Goal: Task Accomplishment & Management: Manage account settings

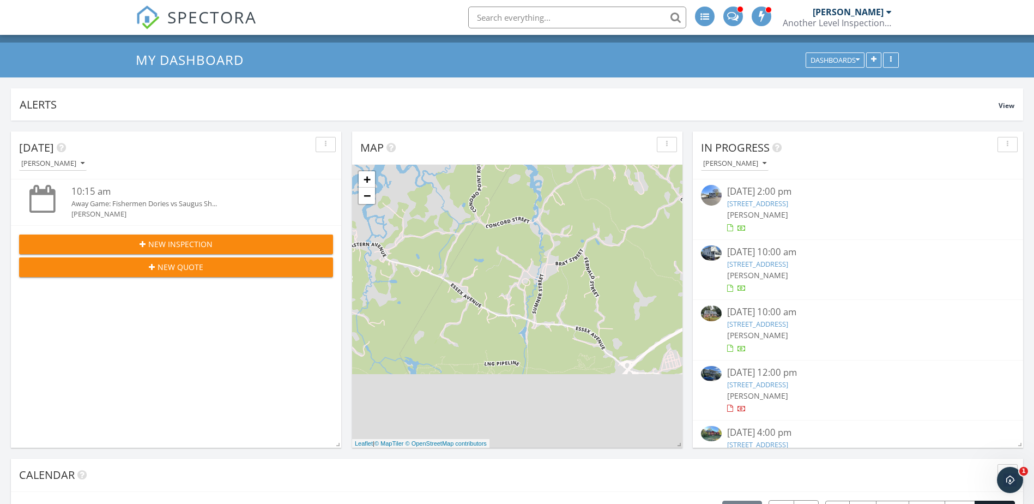
scroll to position [32, 0]
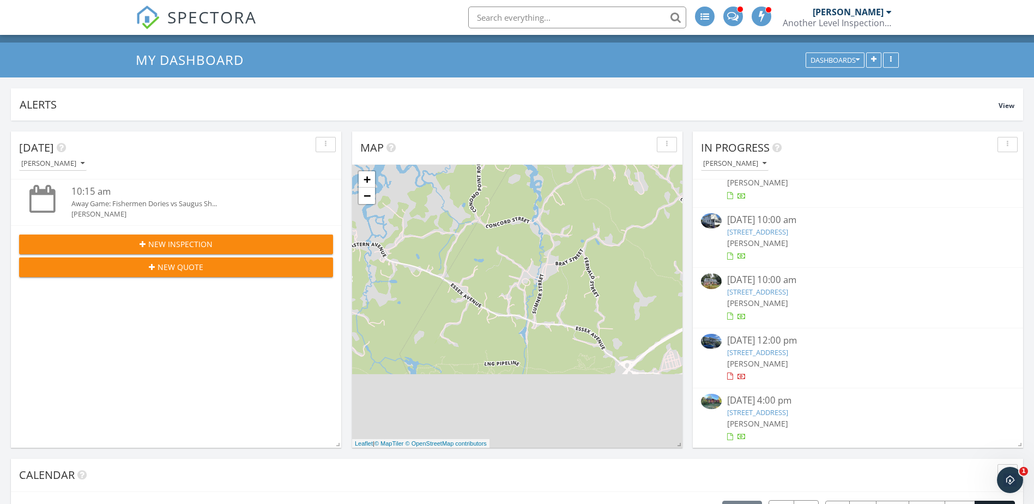
click at [788, 356] on link "13 Cedar Hill Terrace, Swampscott, MA 01907" at bounding box center [757, 352] width 61 height 10
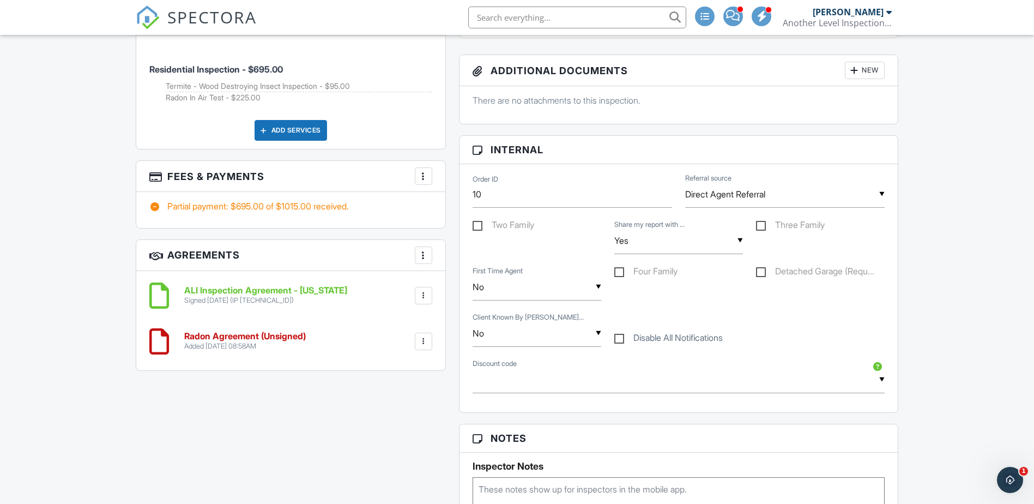
click at [422, 336] on div at bounding box center [423, 341] width 11 height 11
click at [402, 416] on li "Delete" at bounding box center [395, 425] width 62 height 27
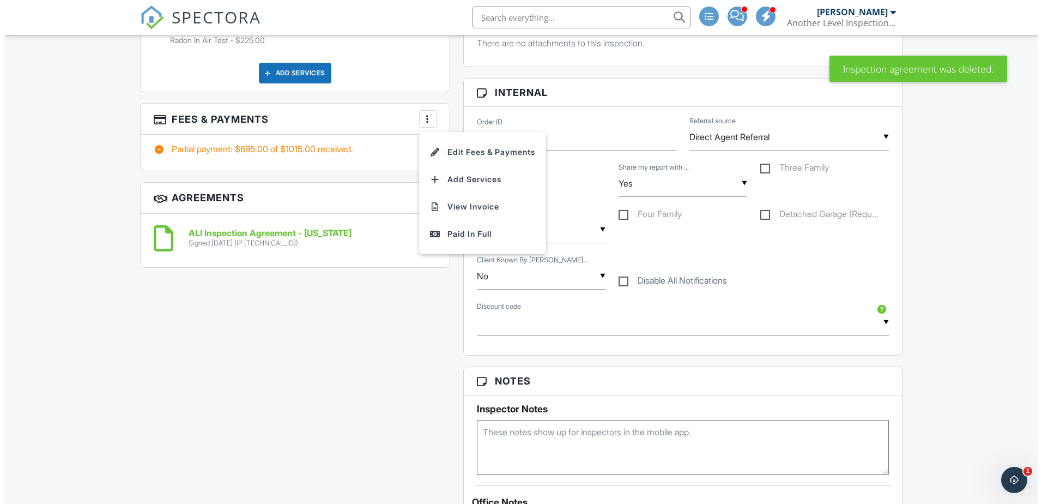
scroll to position [801, 0]
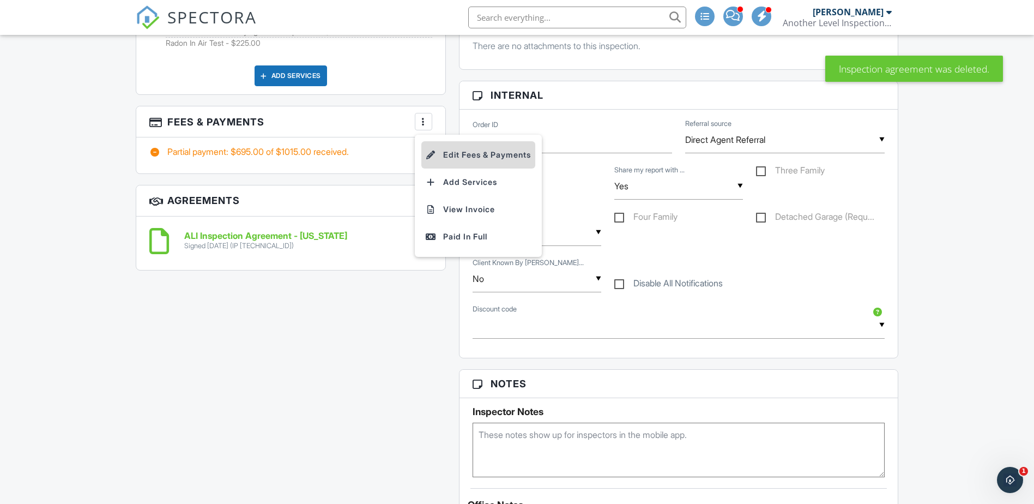
click at [454, 154] on li "Edit Fees & Payments" at bounding box center [478, 154] width 114 height 27
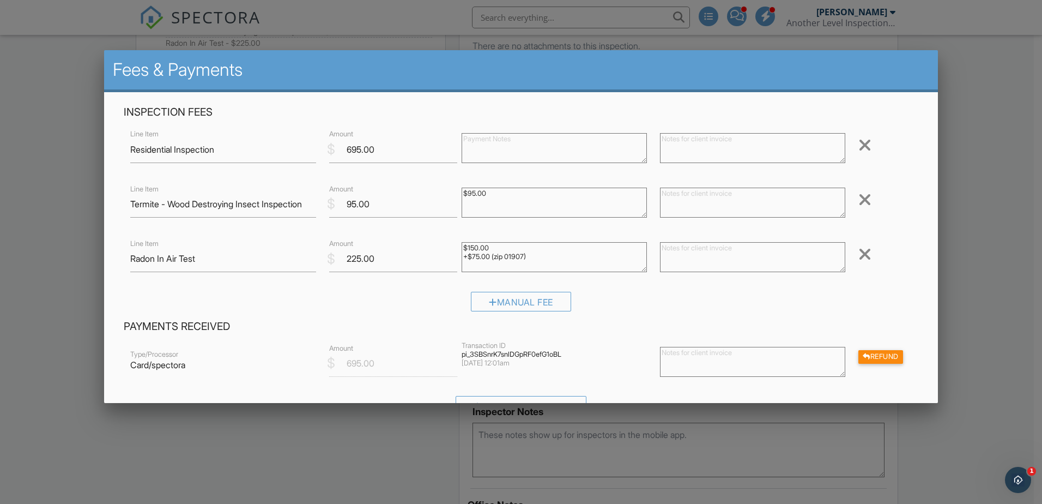
click at [858, 253] on div at bounding box center [864, 253] width 13 height 17
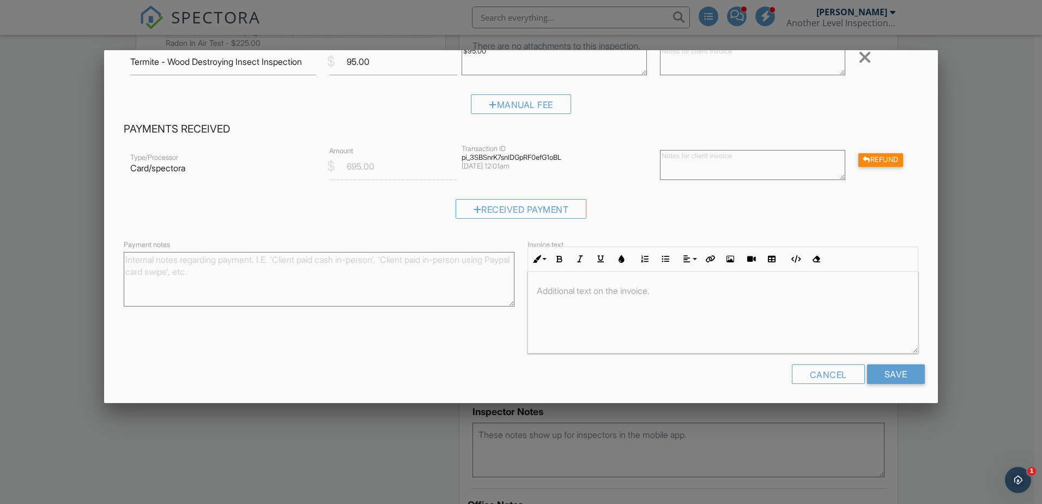
scroll to position [144, 0]
click at [881, 371] on input "Save" at bounding box center [896, 372] width 58 height 20
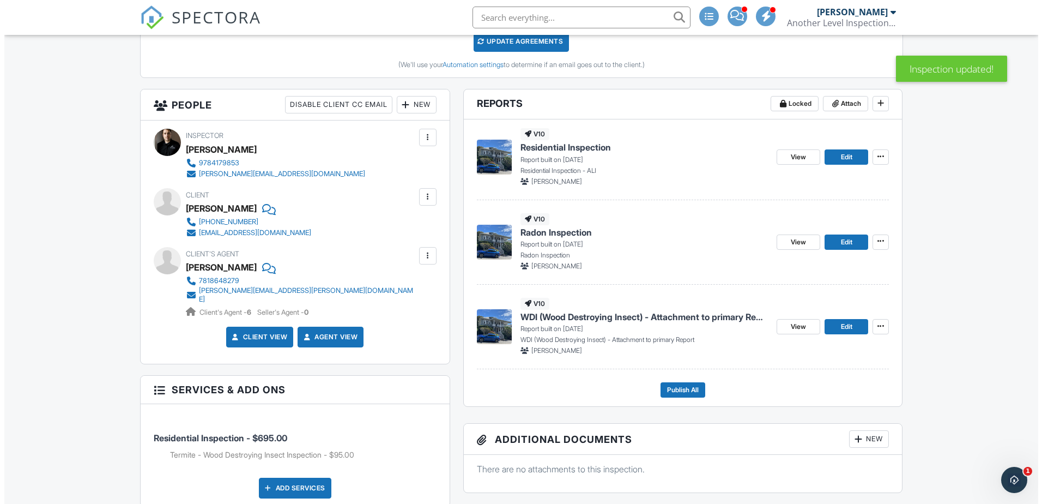
scroll to position [365, 0]
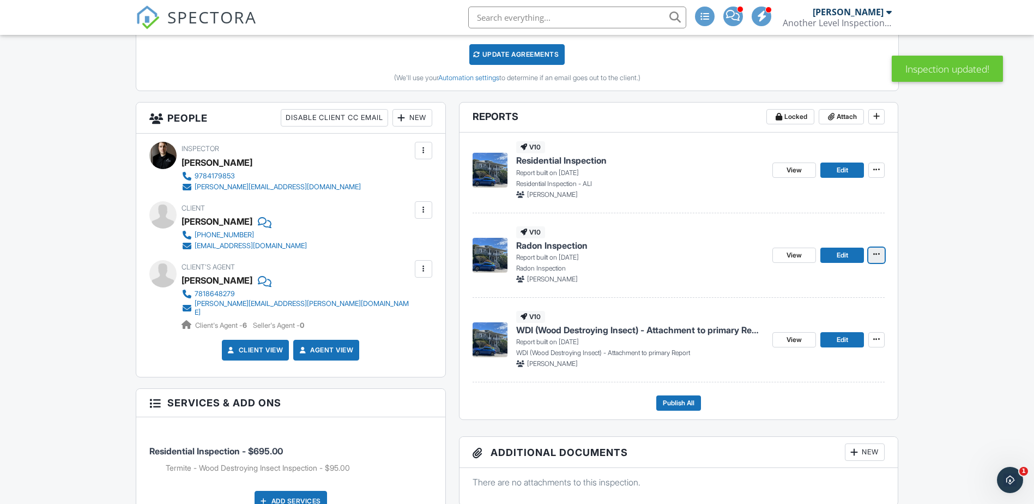
click at [874, 257] on icon at bounding box center [876, 254] width 7 height 8
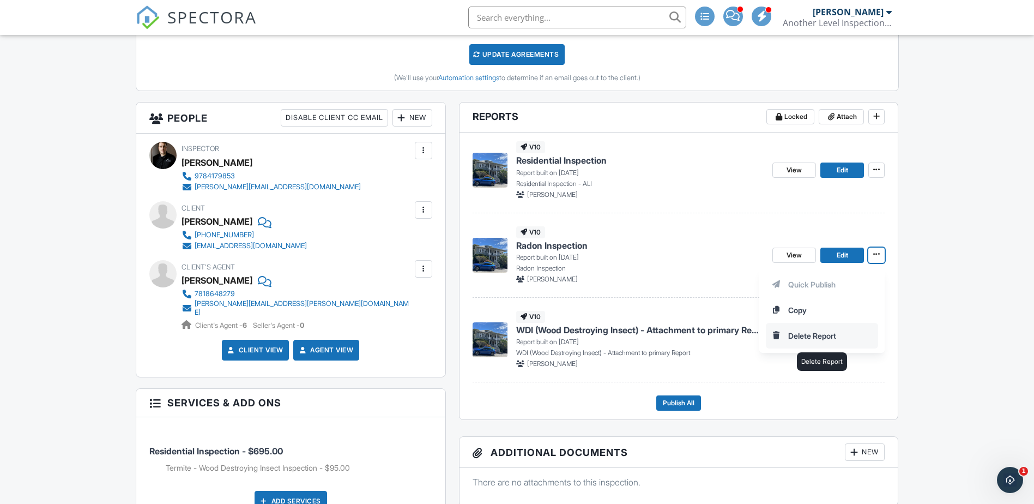
click at [805, 332] on input "Delete Report" at bounding box center [821, 335] width 111 height 25
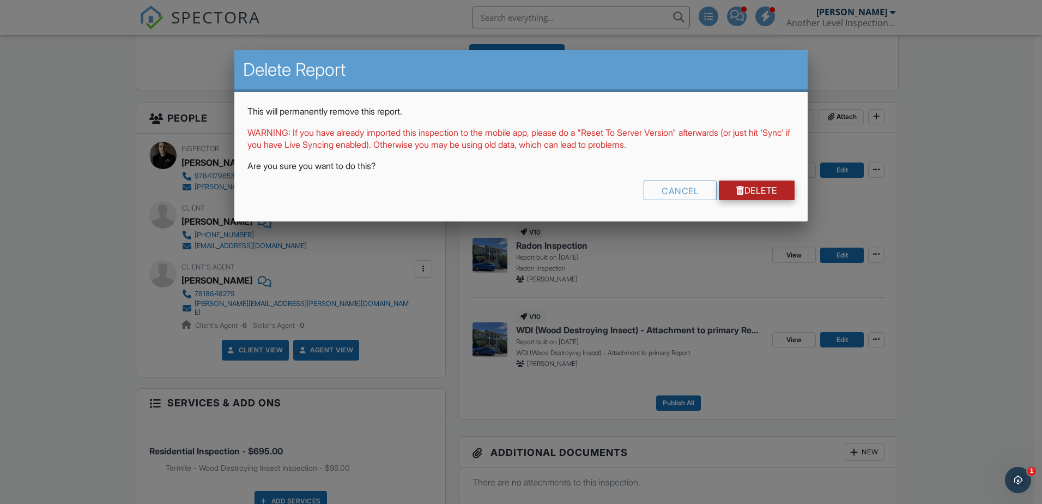
click at [744, 190] on link "Delete" at bounding box center [757, 190] width 76 height 20
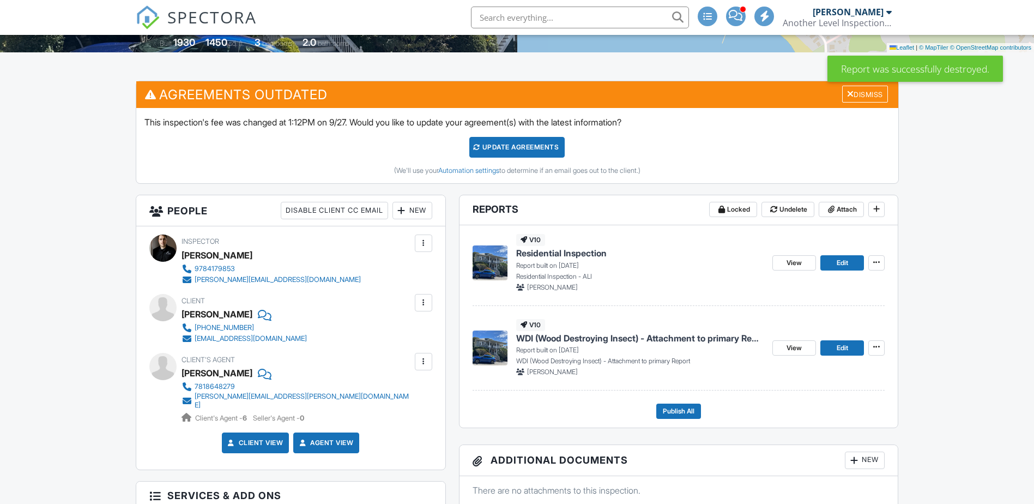
click at [588, 250] on span "Residential Inspection" at bounding box center [561, 253] width 90 height 12
